Goal: Information Seeking & Learning: Learn about a topic

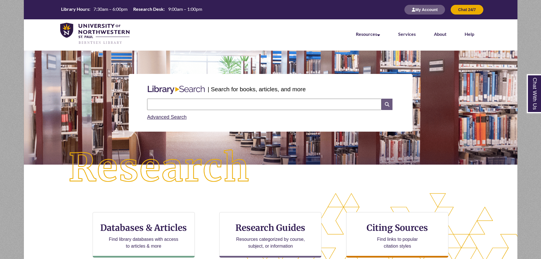
click at [389, 105] on icon at bounding box center [386, 104] width 11 height 11
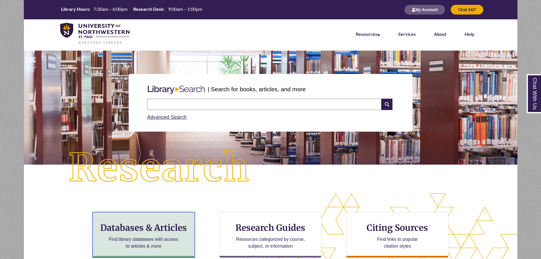
click at [152, 228] on h3 "Databases & Articles" at bounding box center [143, 227] width 93 height 11
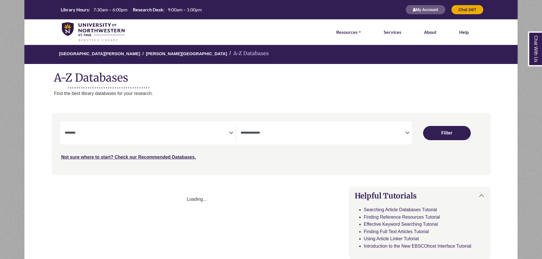
select select "Database Subject Filter"
select select "Database Types Filter"
select select "Database Subject Filter"
select select "Database Types Filter"
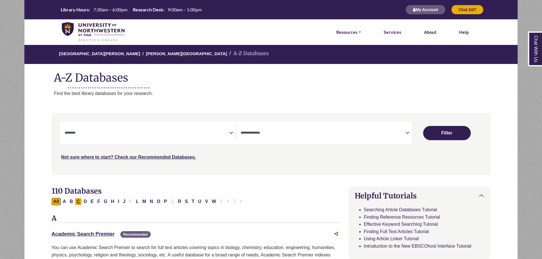
click at [79, 201] on button "C" at bounding box center [78, 201] width 7 height 7
select select "Database Subject Filter"
select select "Database Types Filter"
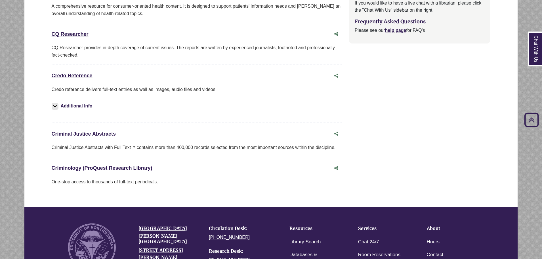
scroll to position [596, 0]
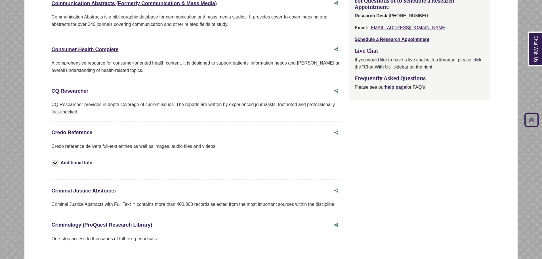
click at [86, 133] on link "Credo Reference This link opens in a new window" at bounding box center [72, 133] width 41 height 6
